Goal: Information Seeking & Learning: Learn about a topic

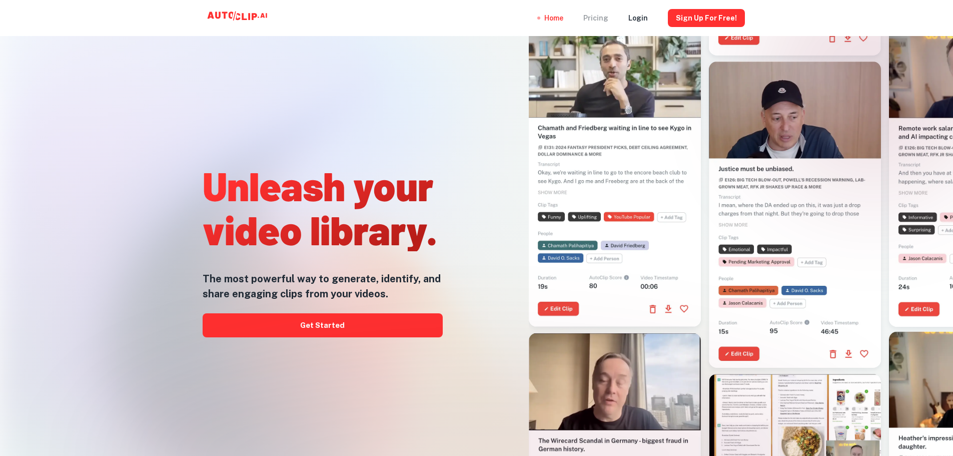
click at [600, 20] on div "Pricing" at bounding box center [595, 18] width 25 height 36
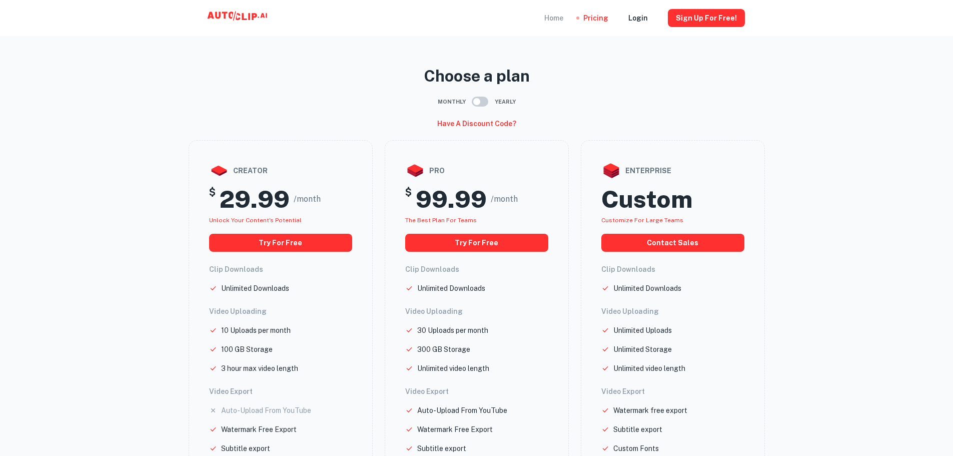
click at [561, 18] on div "Home" at bounding box center [553, 18] width 19 height 36
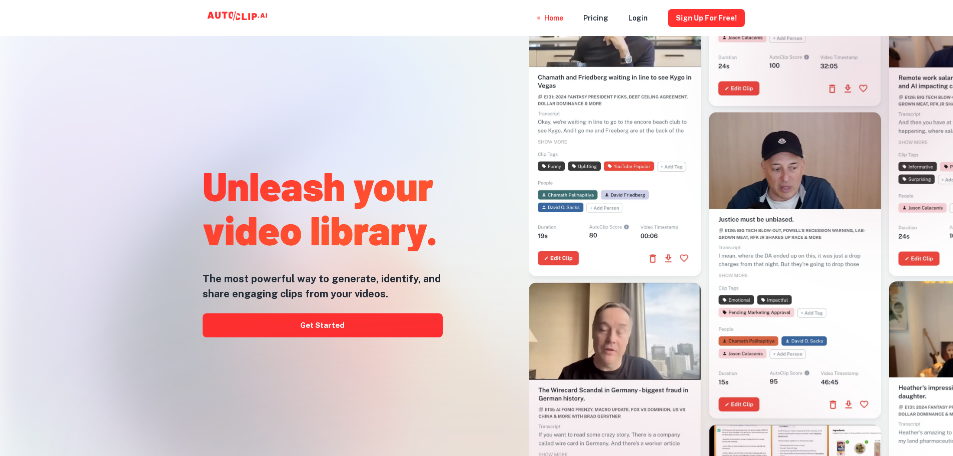
click at [382, 280] on h5 "The most powerful way to generate, identify, and share engaging clips from your…" at bounding box center [323, 286] width 240 height 30
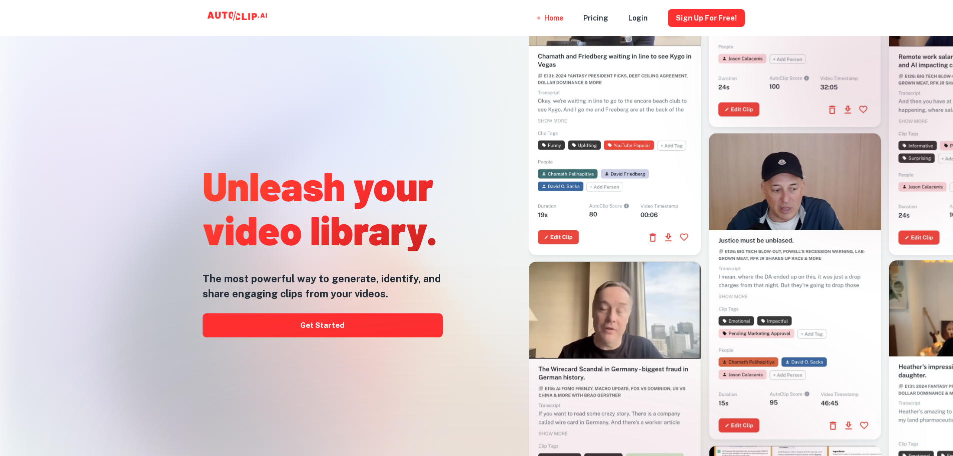
click at [12, 146] on div "Unleash your video library. The most powerful way to generate, identify, and sh…" at bounding box center [476, 228] width 953 height 456
